Goal: Find specific page/section: Find specific page/section

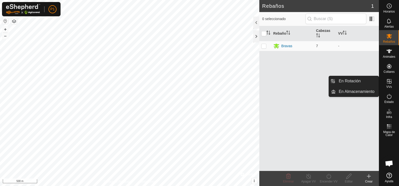
click at [389, 84] on icon at bounding box center [389, 81] width 6 height 6
click at [356, 88] on link "En Almacenamiento" at bounding box center [357, 92] width 43 height 10
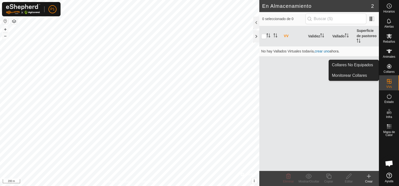
click at [389, 71] on span "Collares" at bounding box center [389, 71] width 11 height 3
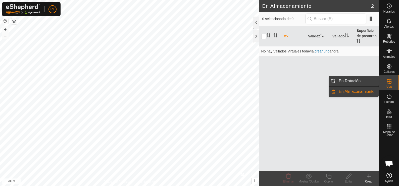
drag, startPoint x: 374, startPoint y: 83, endPoint x: 353, endPoint y: 81, distance: 20.7
click at [353, 81] on link "En Rotación" at bounding box center [357, 81] width 43 height 10
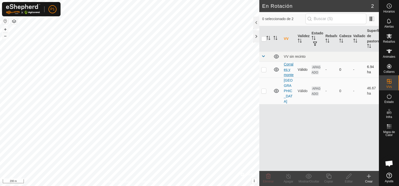
click at [289, 71] on link "Corrales y monte" at bounding box center [289, 69] width 10 height 15
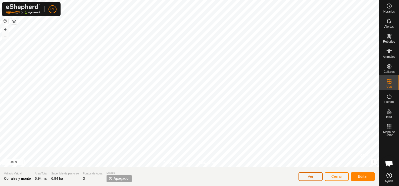
click at [311, 179] on button "Ver" at bounding box center [311, 176] width 24 height 9
click at [390, 40] on span "Rebaños" at bounding box center [389, 41] width 12 height 3
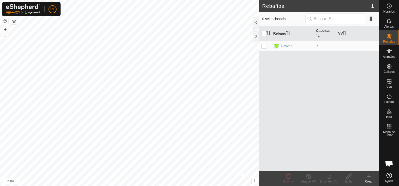
click at [265, 46] on p-checkbox at bounding box center [263, 46] width 5 height 4
checkbox input "true"
